Goal: Transaction & Acquisition: Obtain resource

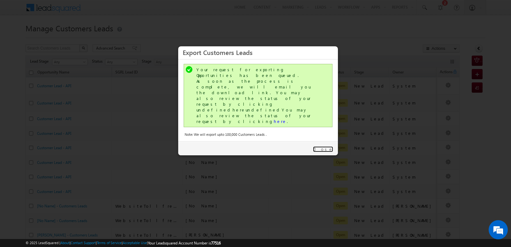
click at [323, 146] on link "Close" at bounding box center [323, 149] width 20 height 6
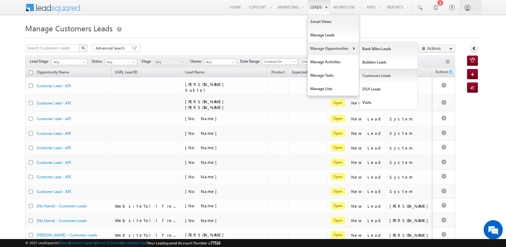
click at [374, 76] on link "Customers Leads" at bounding box center [388, 75] width 58 height 13
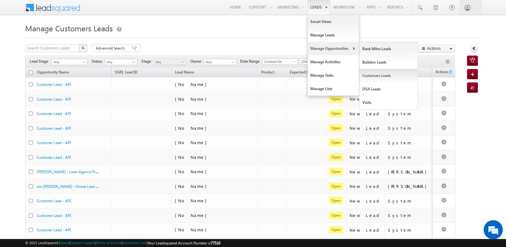
click at [373, 74] on link "Customers Leads" at bounding box center [388, 75] width 58 height 13
click at [369, 74] on link "Customers Leads" at bounding box center [388, 75] width 58 height 13
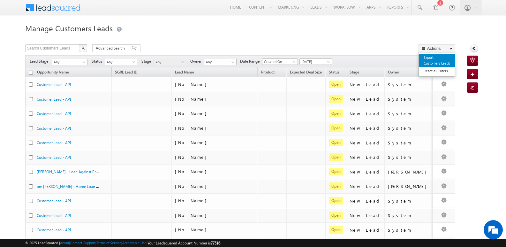
click at [431, 59] on link "Export Customers Leads" at bounding box center [437, 60] width 36 height 13
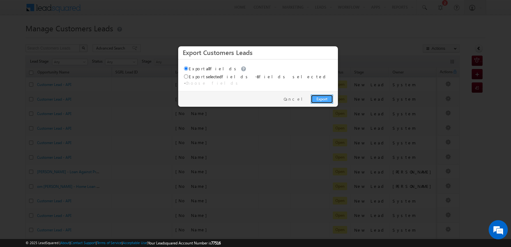
click at [318, 94] on link "Export" at bounding box center [322, 98] width 22 height 9
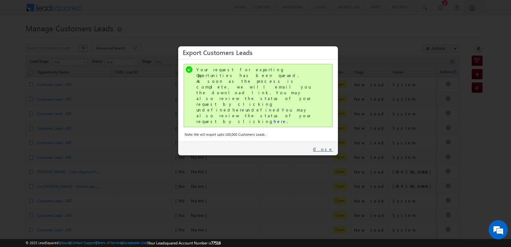
click at [325, 146] on link "Close" at bounding box center [323, 149] width 20 height 6
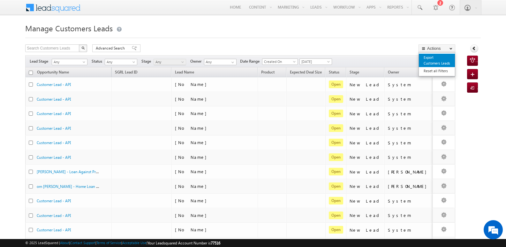
click at [430, 62] on link "Export Customers Leads" at bounding box center [437, 60] width 36 height 13
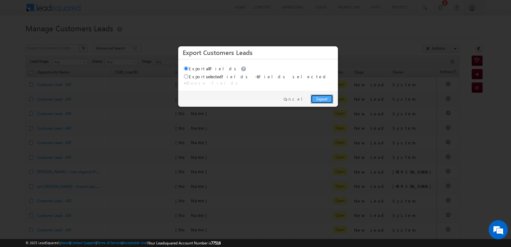
click at [322, 94] on link "Export" at bounding box center [322, 98] width 22 height 9
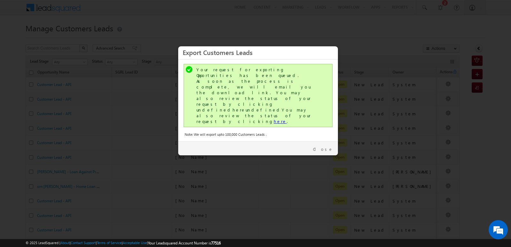
click at [274, 118] on link "here" at bounding box center [280, 120] width 13 height 5
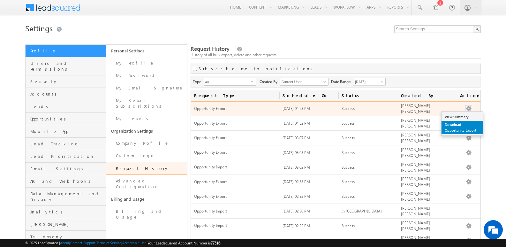
click at [462, 127] on link "Download Opportunity Export" at bounding box center [461, 127] width 41 height 13
